Goal: Book appointment/travel/reservation

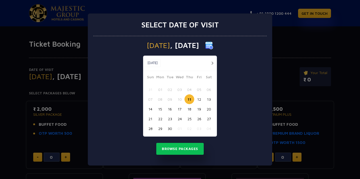
click at [188, 108] on button "18" at bounding box center [189, 109] width 10 height 10
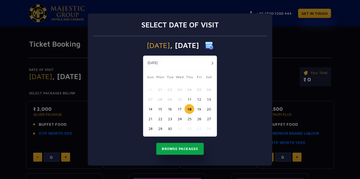
click at [186, 146] on button "Browse Packages" at bounding box center [179, 149] width 47 height 12
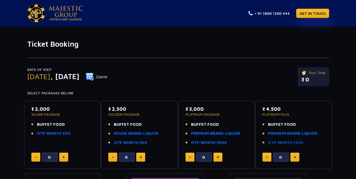
click at [275, 141] on link "OTP WORTH 1500" at bounding box center [285, 143] width 35 height 6
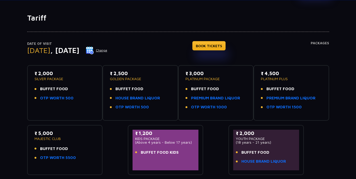
scroll to position [7, 0]
